Goal: Transaction & Acquisition: Obtain resource

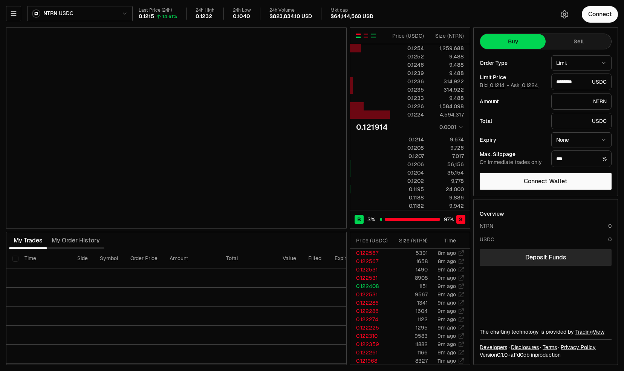
click at [47, 11] on html "Neutron Balance Earn Supervaults Bridge Orderbook Stake Ecosystem Governance Do…" at bounding box center [312, 185] width 624 height 371
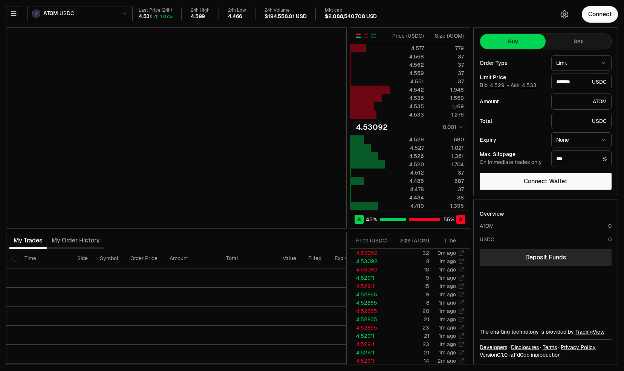
click at [56, 10] on html "Neutron Balance Earn Supervaults Bridge Orderbook Stake Ecosystem Governance Do…" at bounding box center [312, 185] width 624 height 371
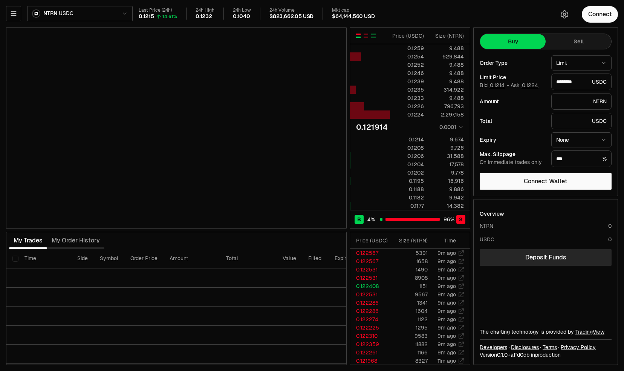
click at [312, 234] on div "My Trades My Order History" at bounding box center [176, 240] width 341 height 17
click at [14, 15] on icon "button" at bounding box center [13, 14] width 5 height 4
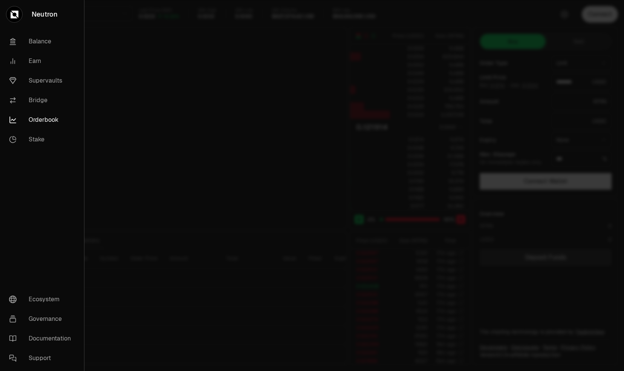
type input "********"
click at [42, 82] on link "Supervaults" at bounding box center [42, 81] width 78 height 20
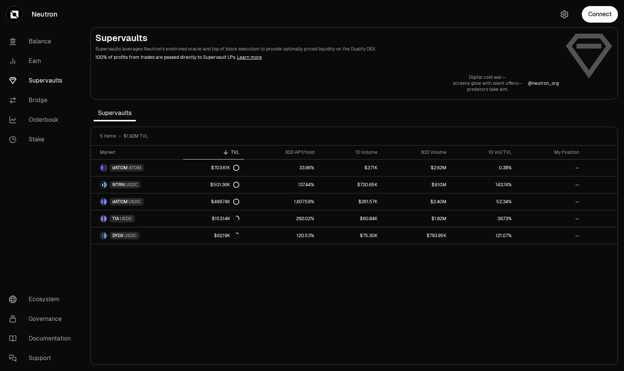
click at [310, 279] on div "Market TVL 30D APY/hold 1D Volume 30D Volume 1D Vol/TVL My Position dATOM ATOM …" at bounding box center [354, 255] width 527 height 219
click at [598, 17] on button "Connect" at bounding box center [600, 14] width 36 height 17
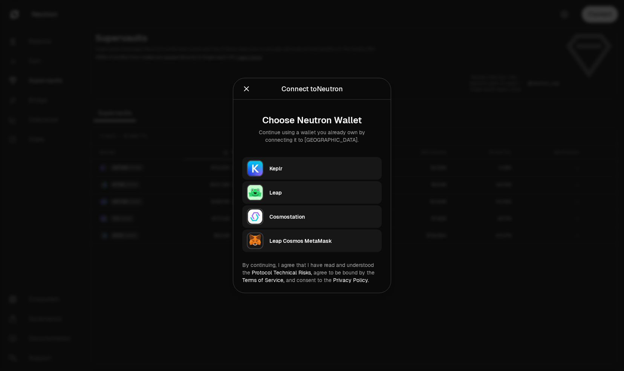
click at [295, 169] on div "Keplr" at bounding box center [324, 169] width 108 height 8
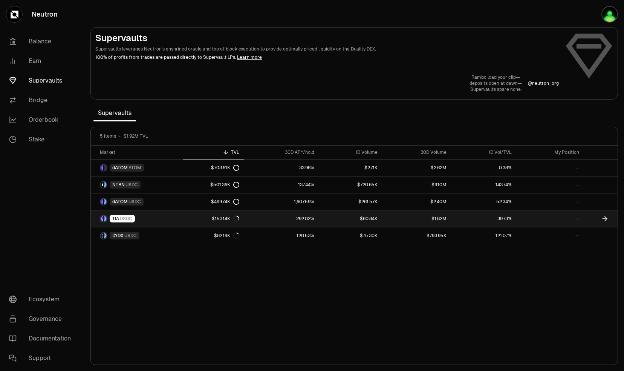
click at [324, 220] on link "$60.84K" at bounding box center [350, 218] width 63 height 17
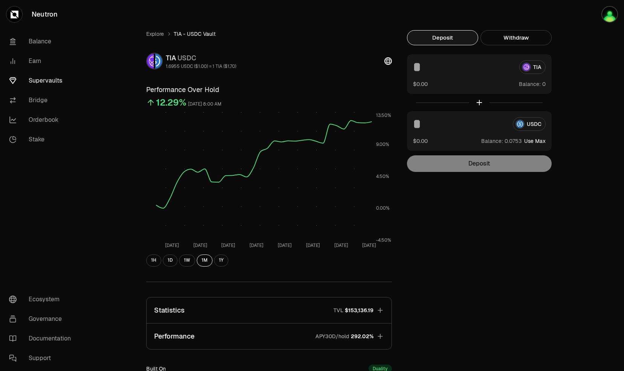
click at [429, 66] on input at bounding box center [463, 67] width 100 height 14
click at [424, 127] on input at bounding box center [460, 124] width 94 height 14
click at [541, 143] on button "Use Max" at bounding box center [534, 141] width 21 height 8
type input "********"
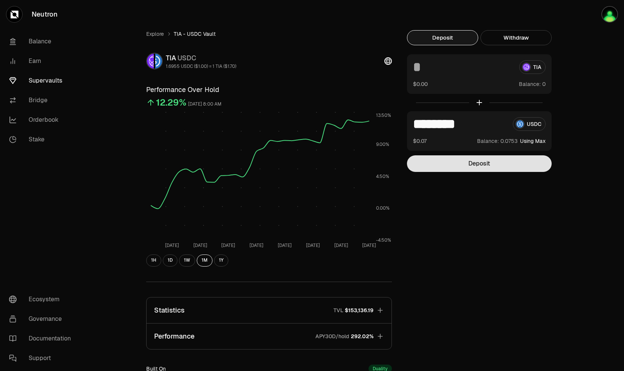
click at [496, 165] on button "Deposit" at bounding box center [479, 163] width 145 height 17
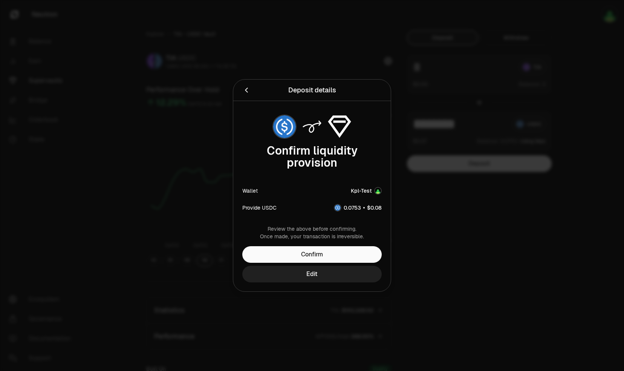
click at [309, 273] on button "Edit" at bounding box center [311, 274] width 139 height 17
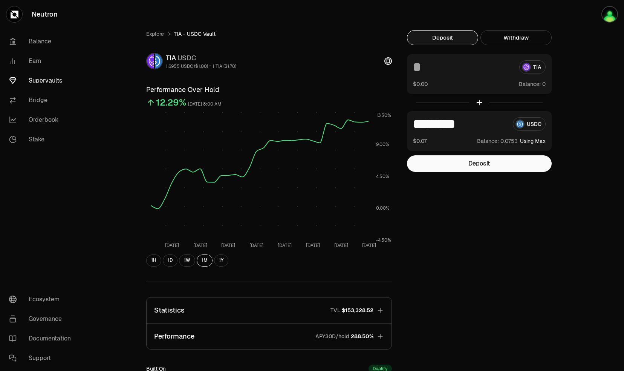
click at [463, 235] on div "Explore TIA - USDC Vault TIA USDC 1.6955 USDC ($1.00) = 1 TIA ($1.70) Performan…" at bounding box center [354, 243] width 434 height 427
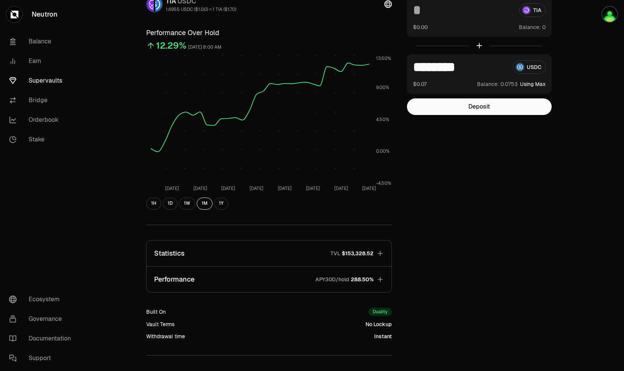
scroll to position [110, 0]
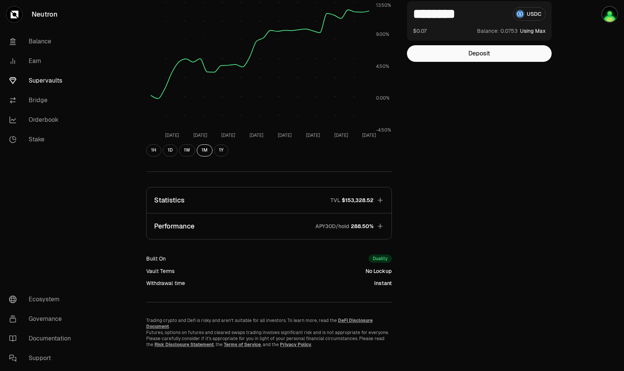
click at [381, 203] on icon "button" at bounding box center [381, 200] width 8 height 8
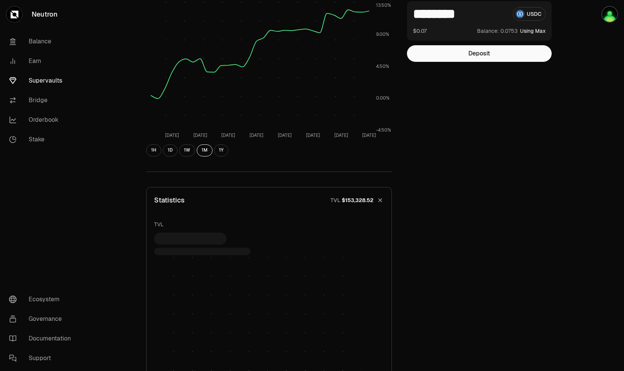
click at [380, 202] on icon "button" at bounding box center [380, 200] width 11 height 11
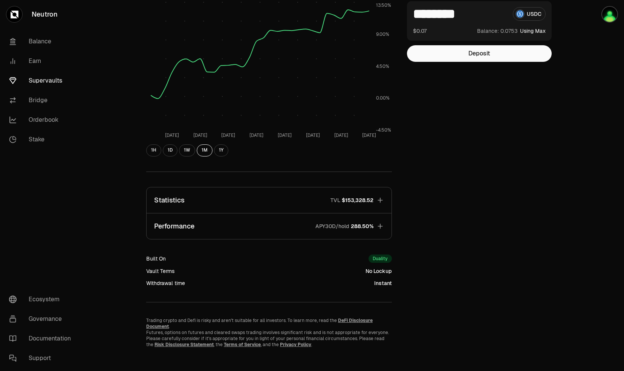
click at [378, 226] on icon "button" at bounding box center [380, 226] width 5 height 5
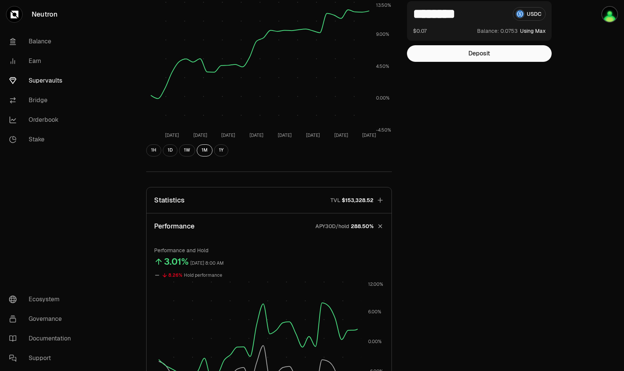
click at [378, 226] on icon "button" at bounding box center [380, 226] width 11 height 11
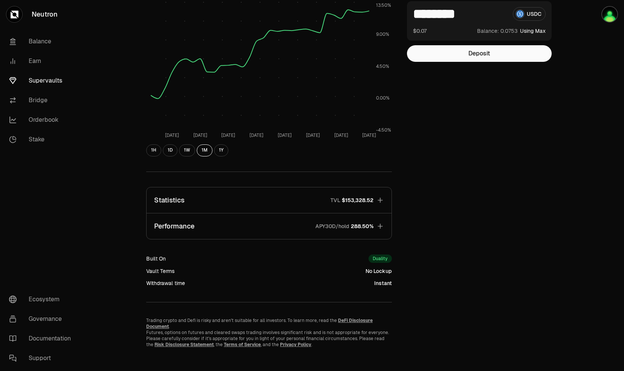
click at [378, 226] on icon "button" at bounding box center [380, 226] width 5 height 5
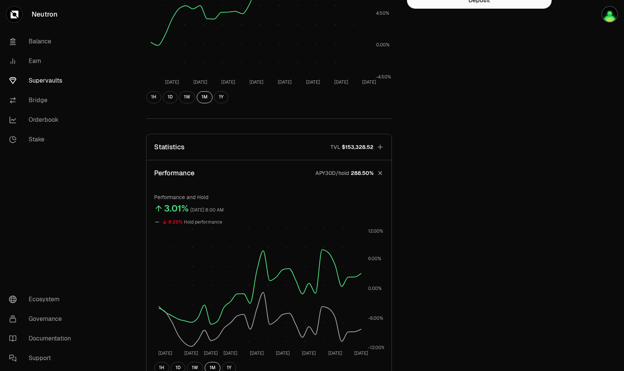
scroll to position [148, 0]
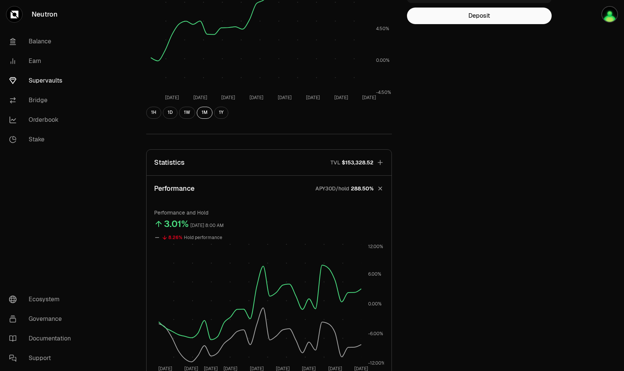
click at [380, 188] on icon "button" at bounding box center [380, 188] width 7 height 7
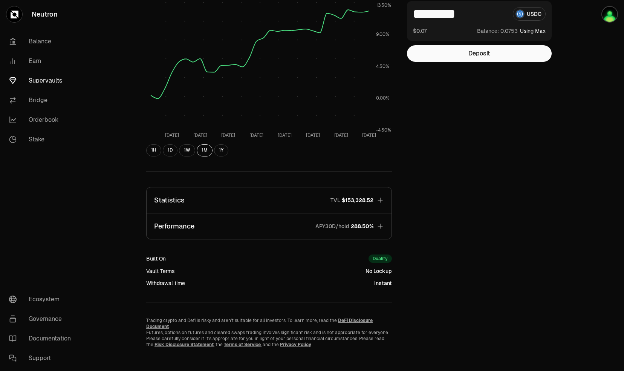
click at [379, 199] on icon "button" at bounding box center [381, 200] width 8 height 8
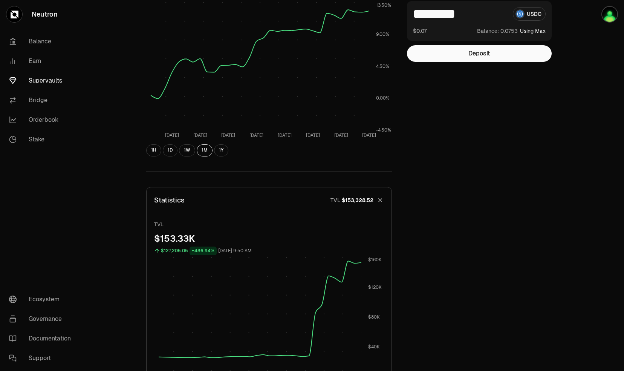
click at [379, 199] on icon "button" at bounding box center [380, 199] width 7 height 7
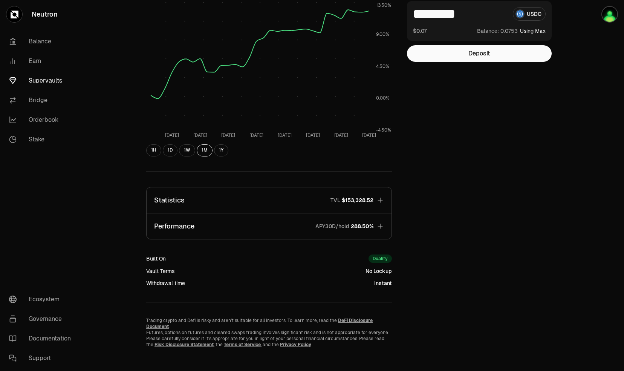
click at [380, 223] on icon "button" at bounding box center [381, 226] width 8 height 8
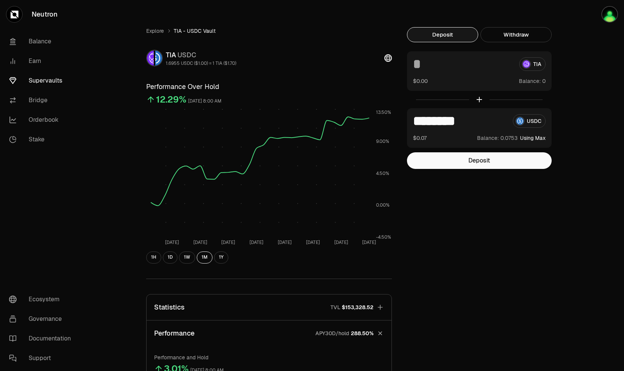
scroll to position [0, 0]
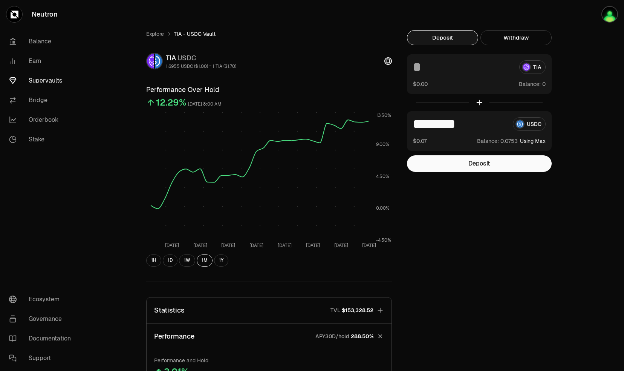
click at [46, 79] on link "Supervaults" at bounding box center [42, 81] width 78 height 20
